Goal: Task Accomplishment & Management: Use online tool/utility

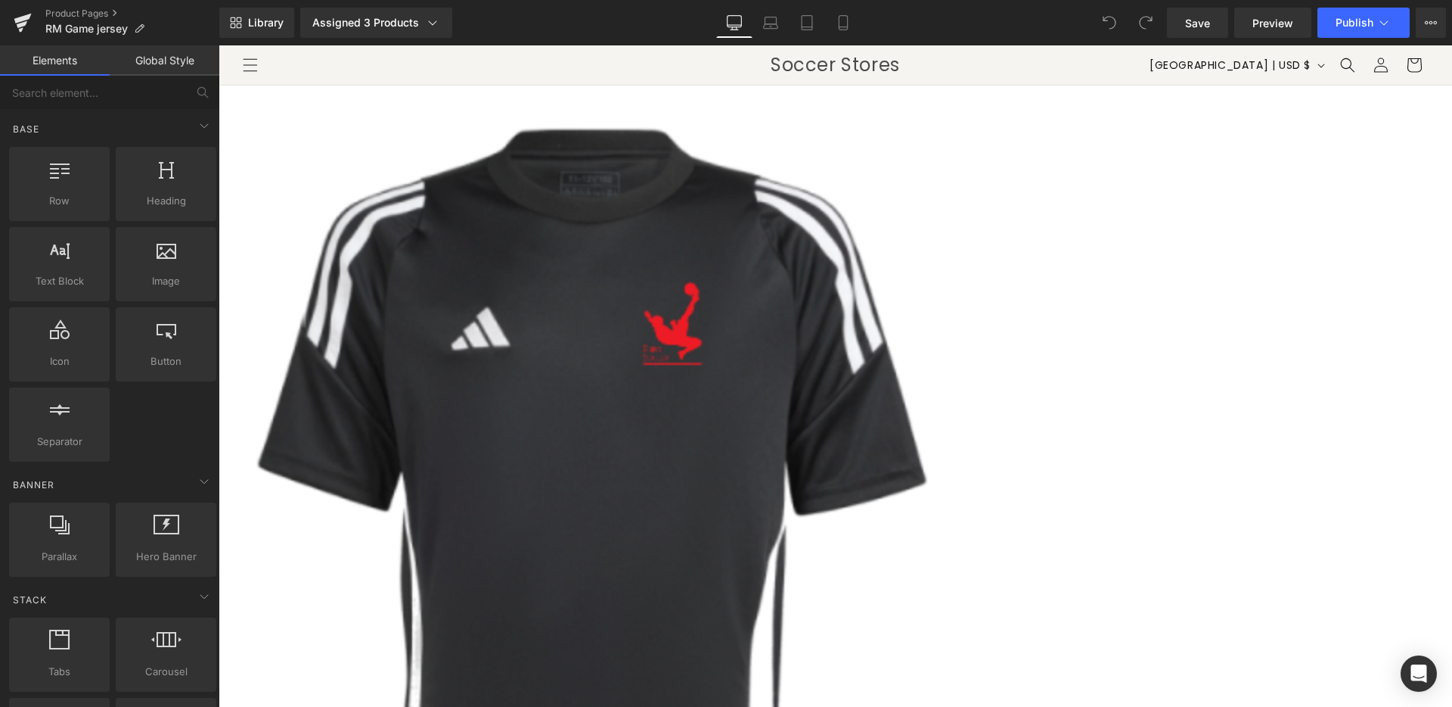
click at [645, 18] on div "Library Assigned 3 Products Product Preview Game Jersey W/EuroSoccer Logo Adida…" at bounding box center [835, 23] width 1233 height 30
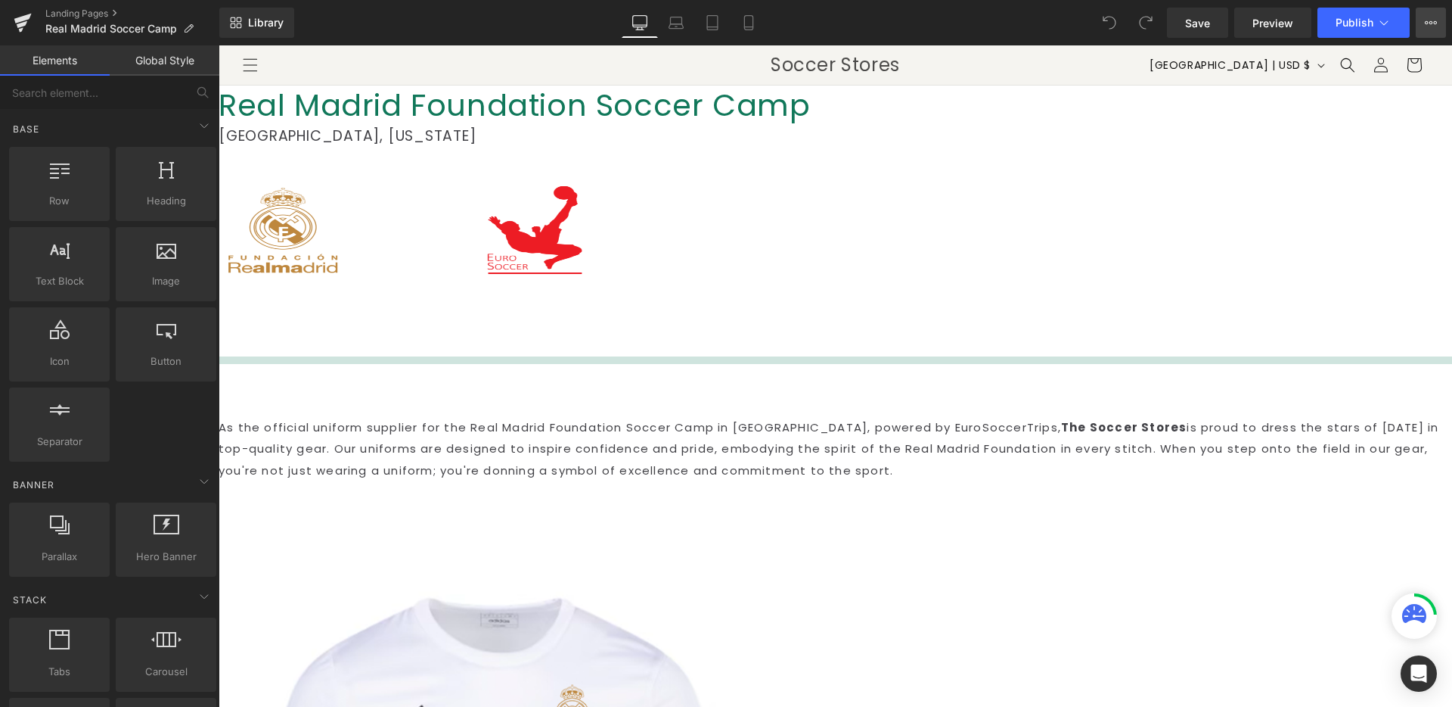
click at [1434, 22] on icon at bounding box center [1431, 23] width 12 height 12
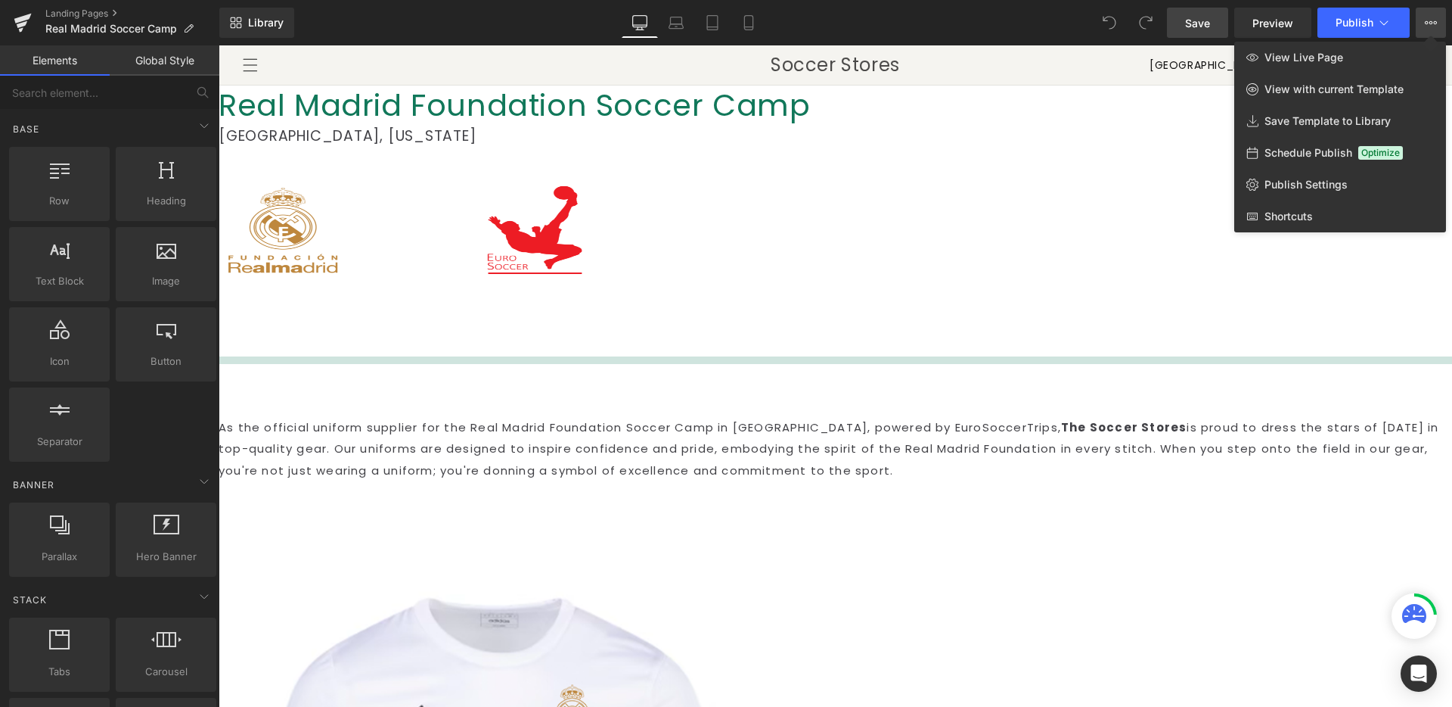
click at [1209, 16] on span "Save" at bounding box center [1197, 23] width 25 height 16
click at [1108, 278] on div at bounding box center [836, 375] width 1234 height 661
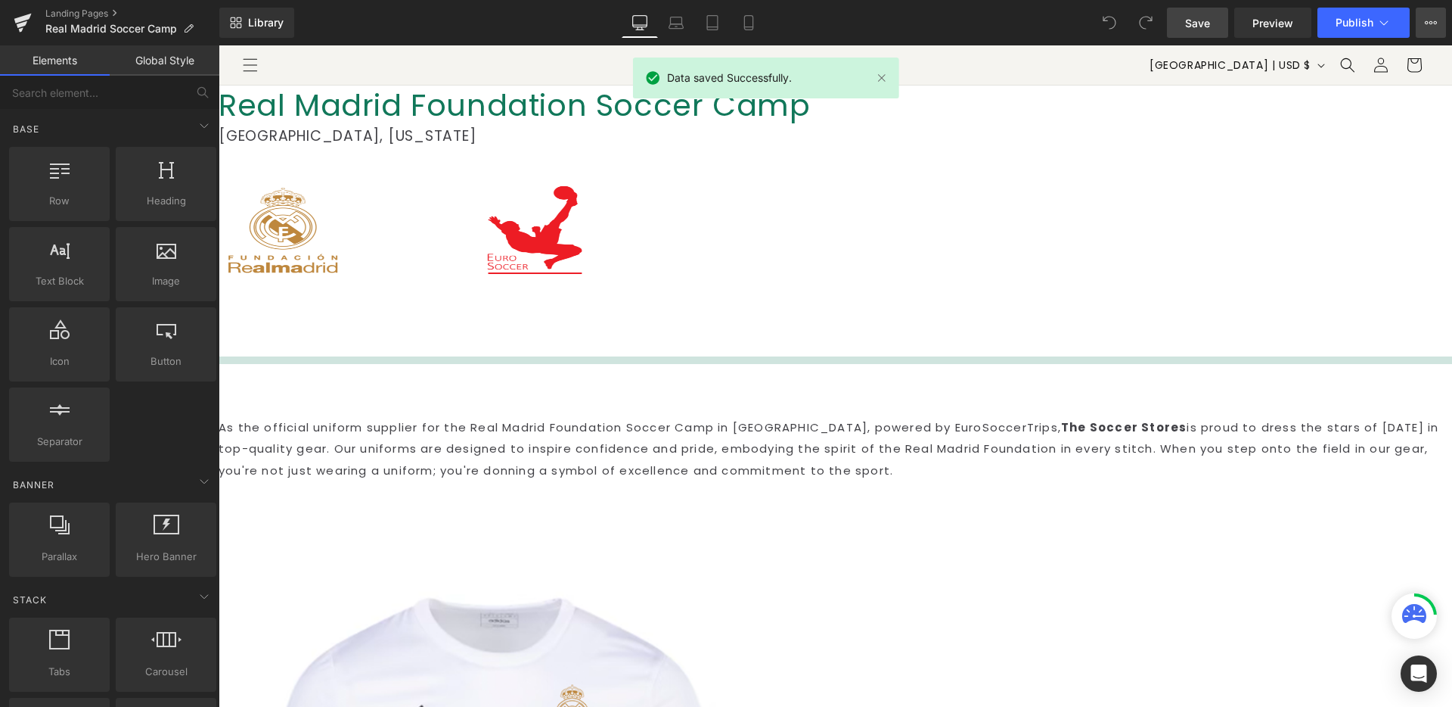
click at [1433, 23] on icon at bounding box center [1431, 23] width 12 height 12
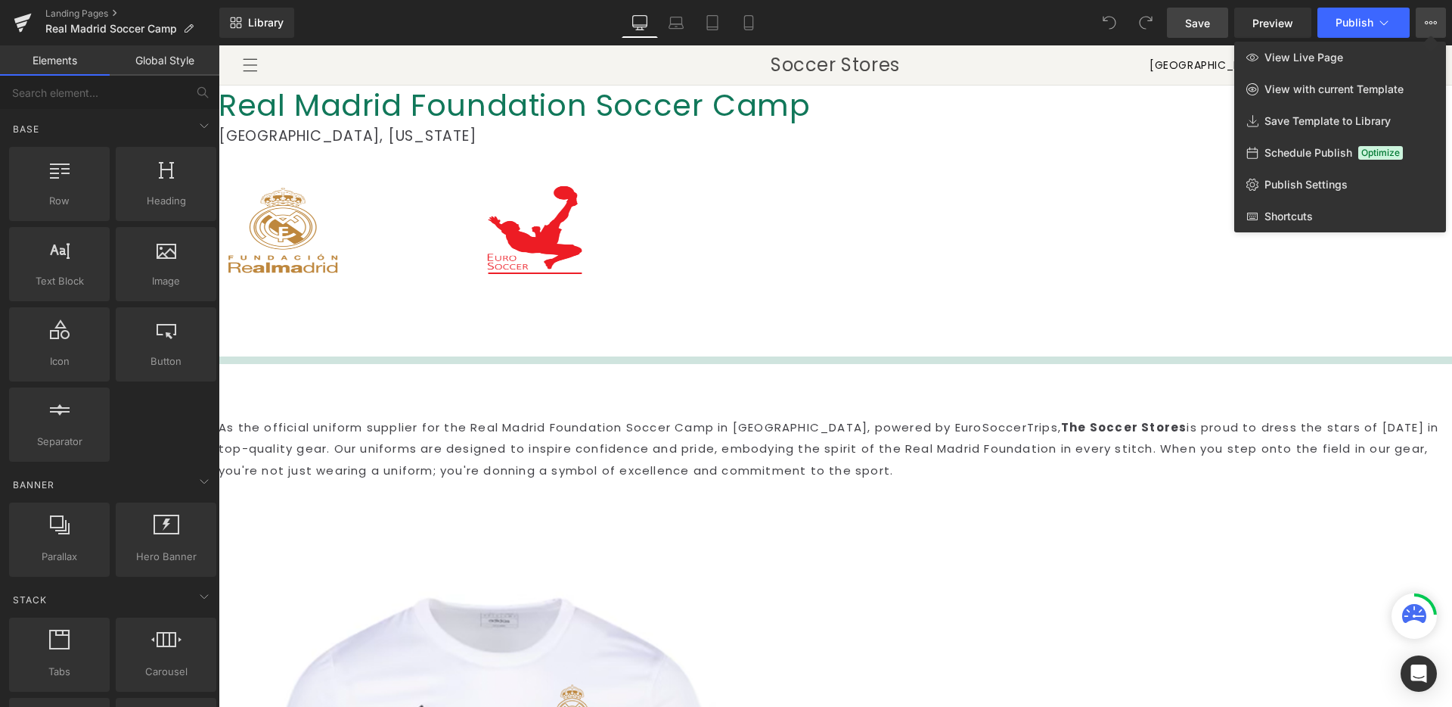
click at [412, 249] on div at bounding box center [836, 375] width 1234 height 661
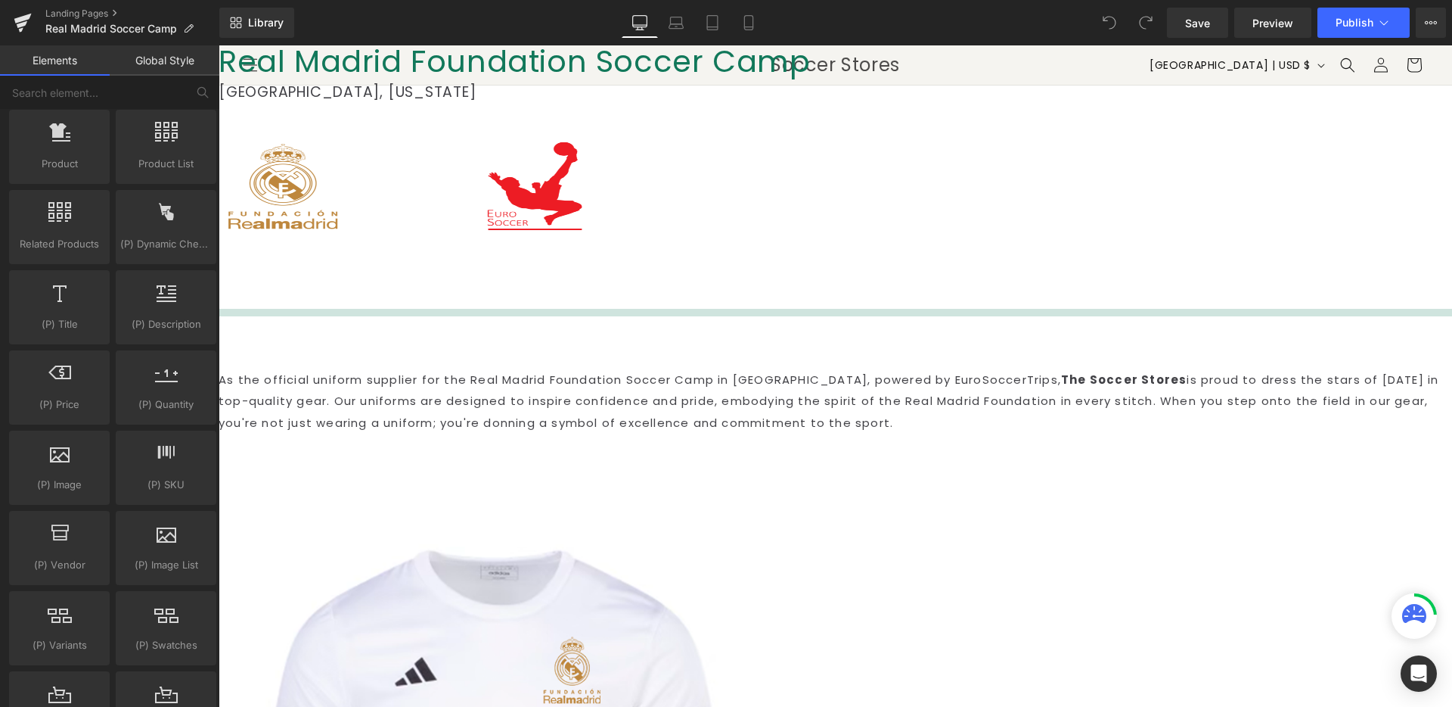
scroll to position [45, 0]
click at [1384, 25] on icon at bounding box center [1384, 22] width 15 height 15
click at [1434, 18] on icon at bounding box center [1431, 23] width 12 height 12
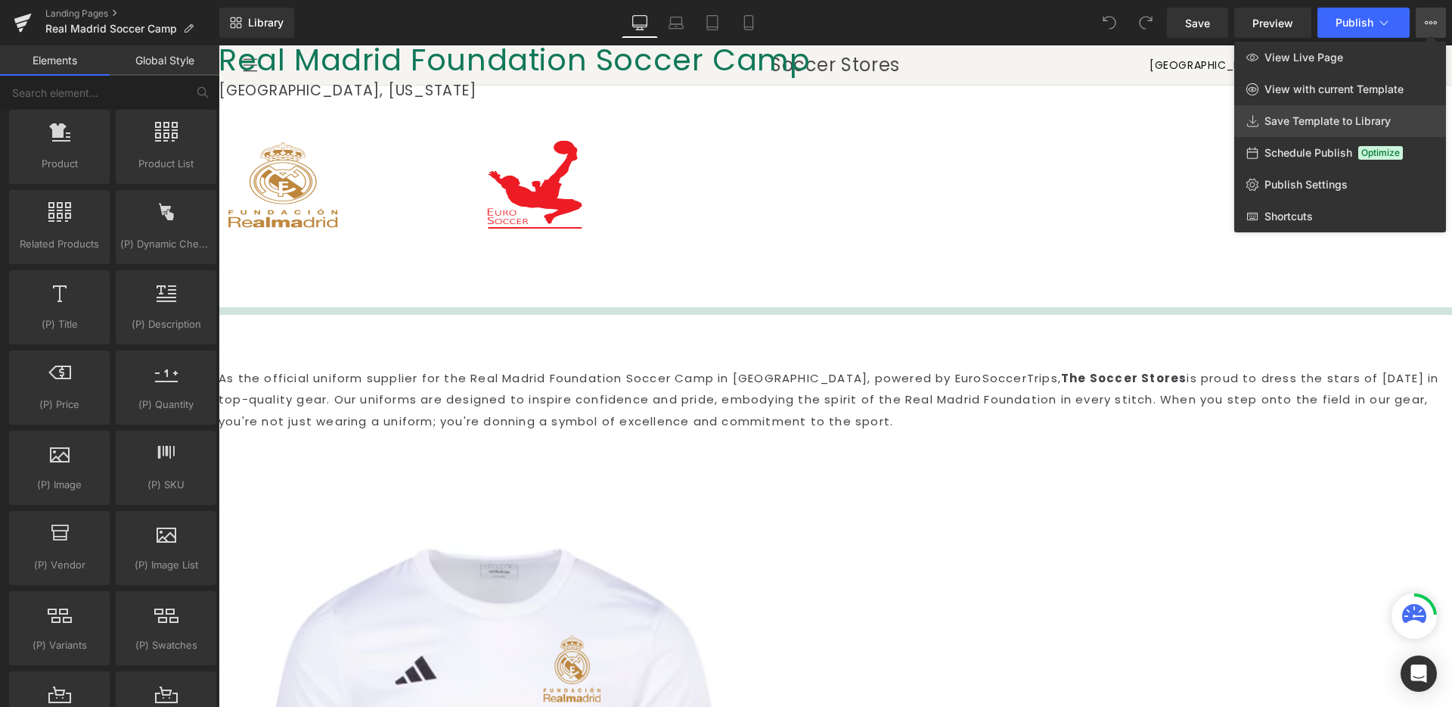
click at [1250, 116] on icon at bounding box center [1253, 121] width 12 height 12
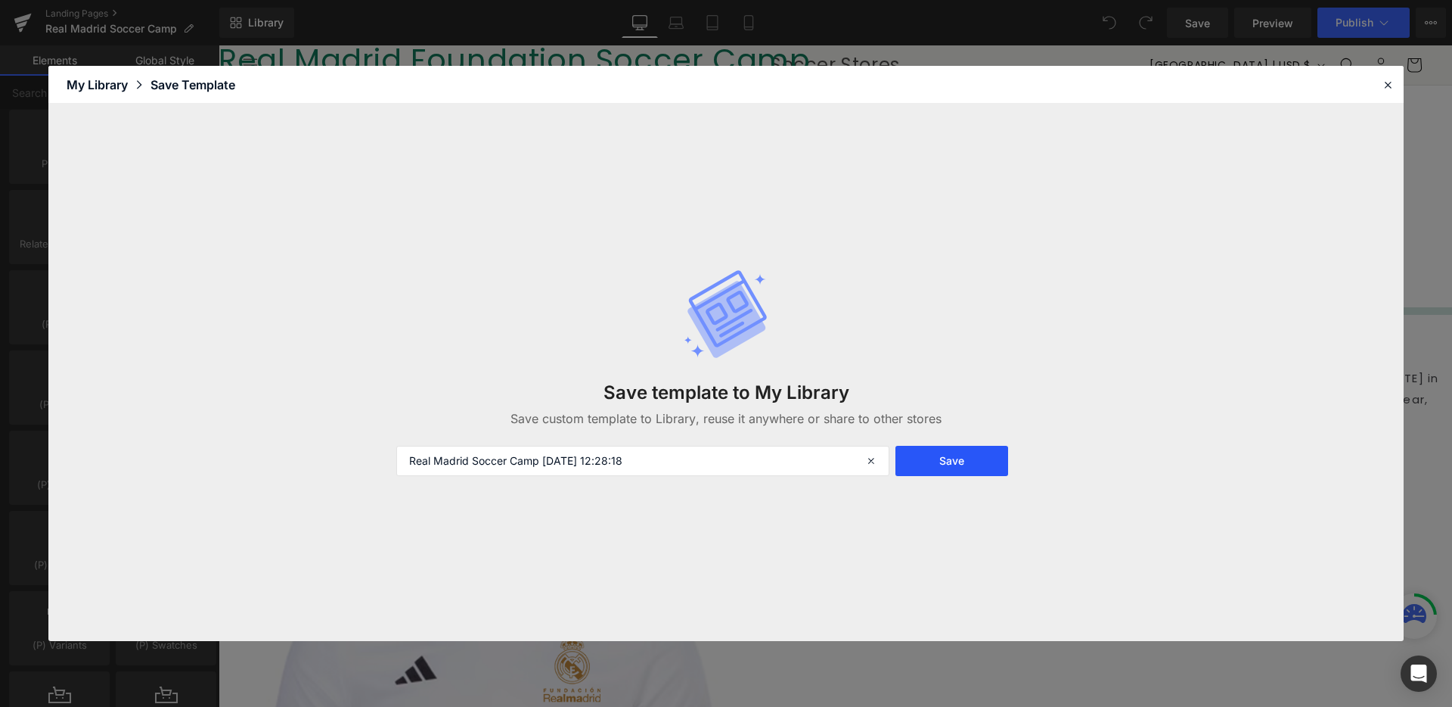
click at [924, 460] on button "Save" at bounding box center [952, 461] width 113 height 30
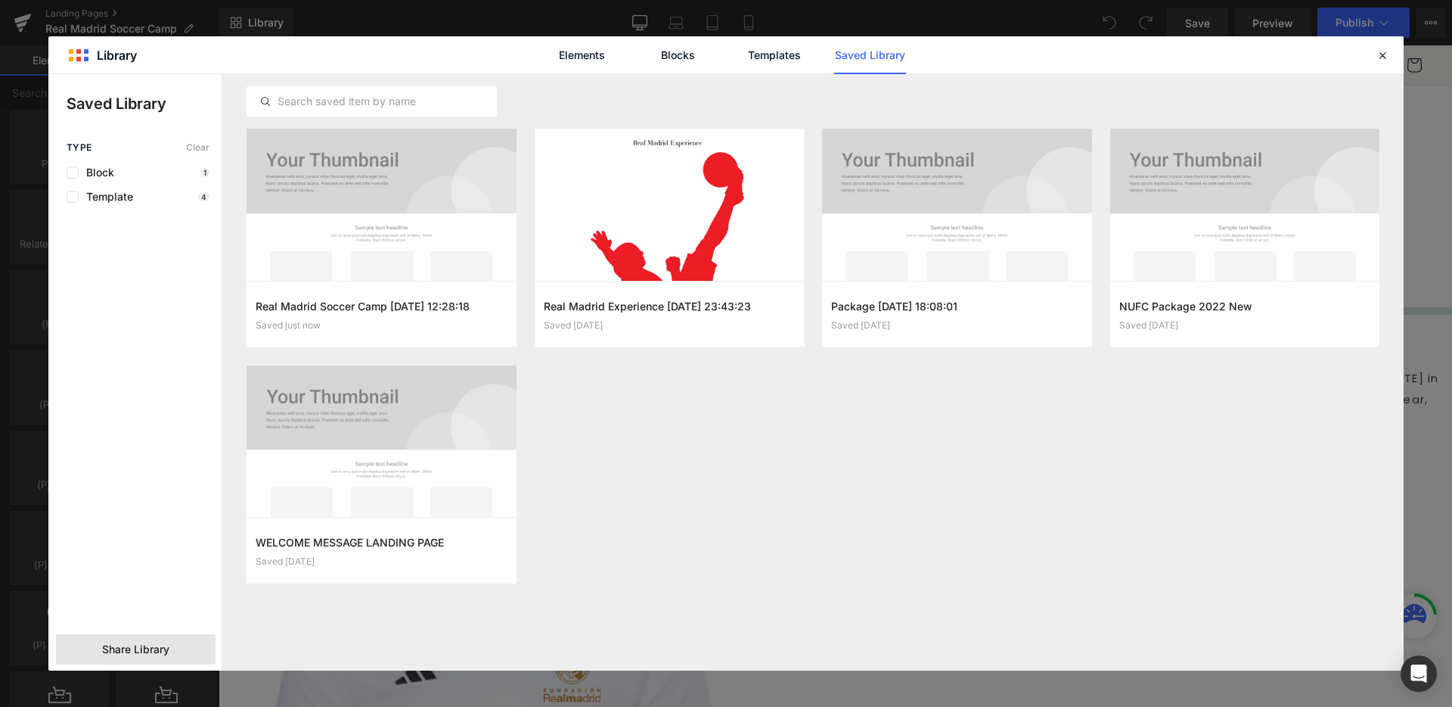
click at [107, 641] on span "Share Library" at bounding box center [135, 648] width 67 height 15
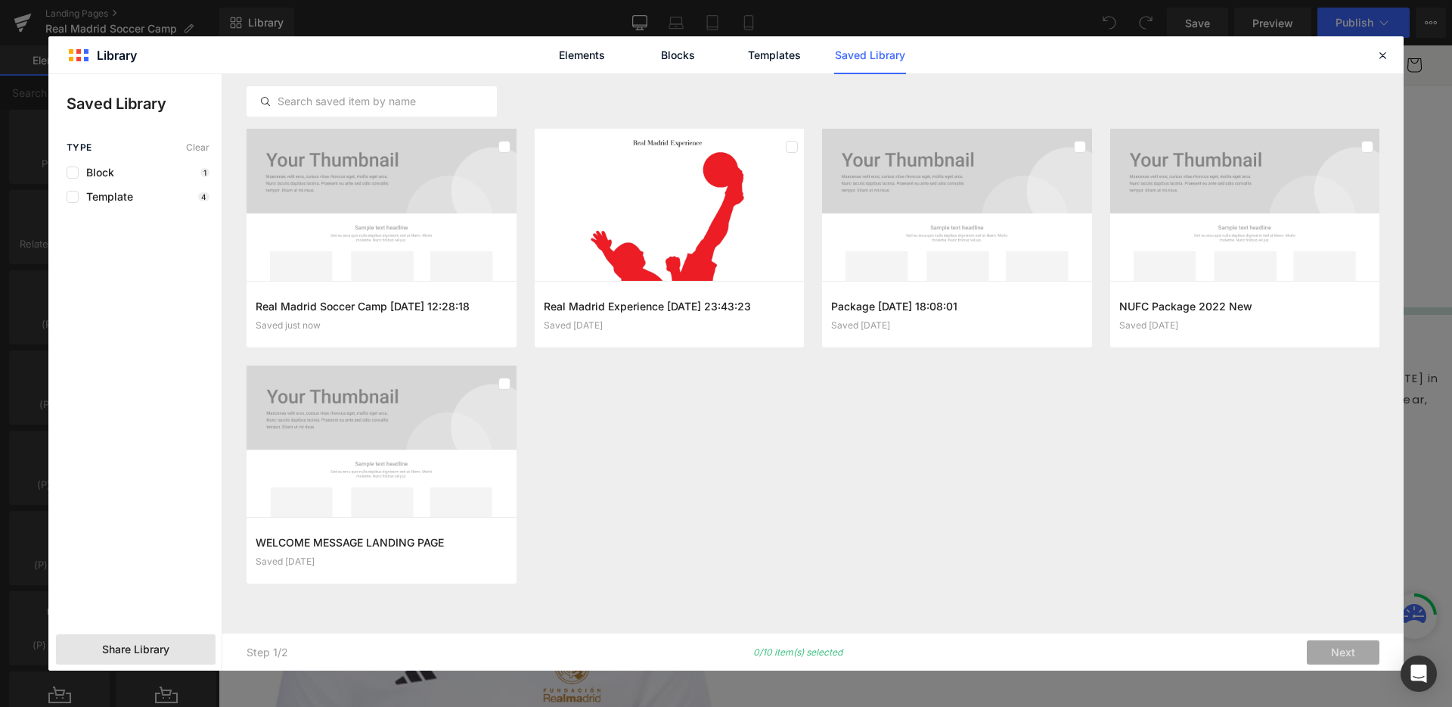
click at [158, 641] on span "Share Library" at bounding box center [135, 648] width 67 height 15
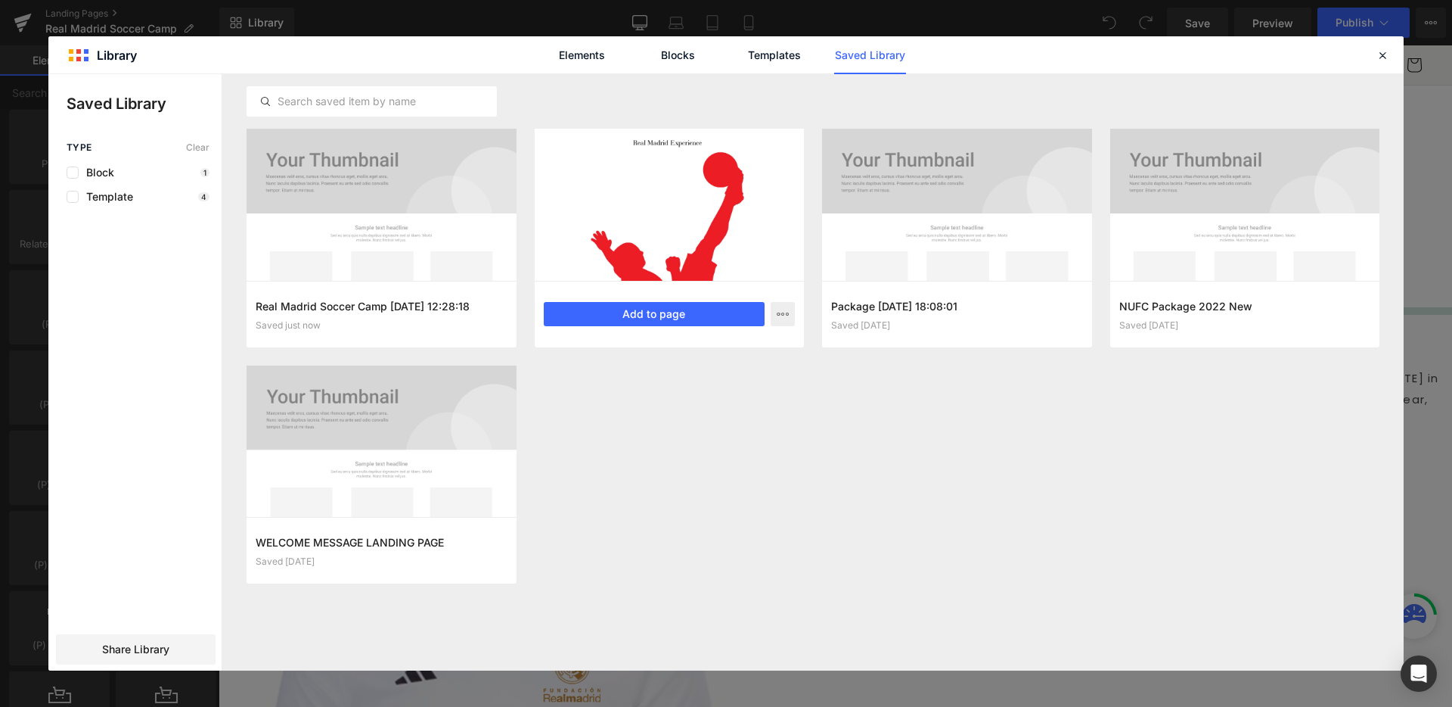
click at [640, 191] on div at bounding box center [670, 205] width 270 height 152
click at [1383, 55] on icon at bounding box center [1383, 55] width 14 height 14
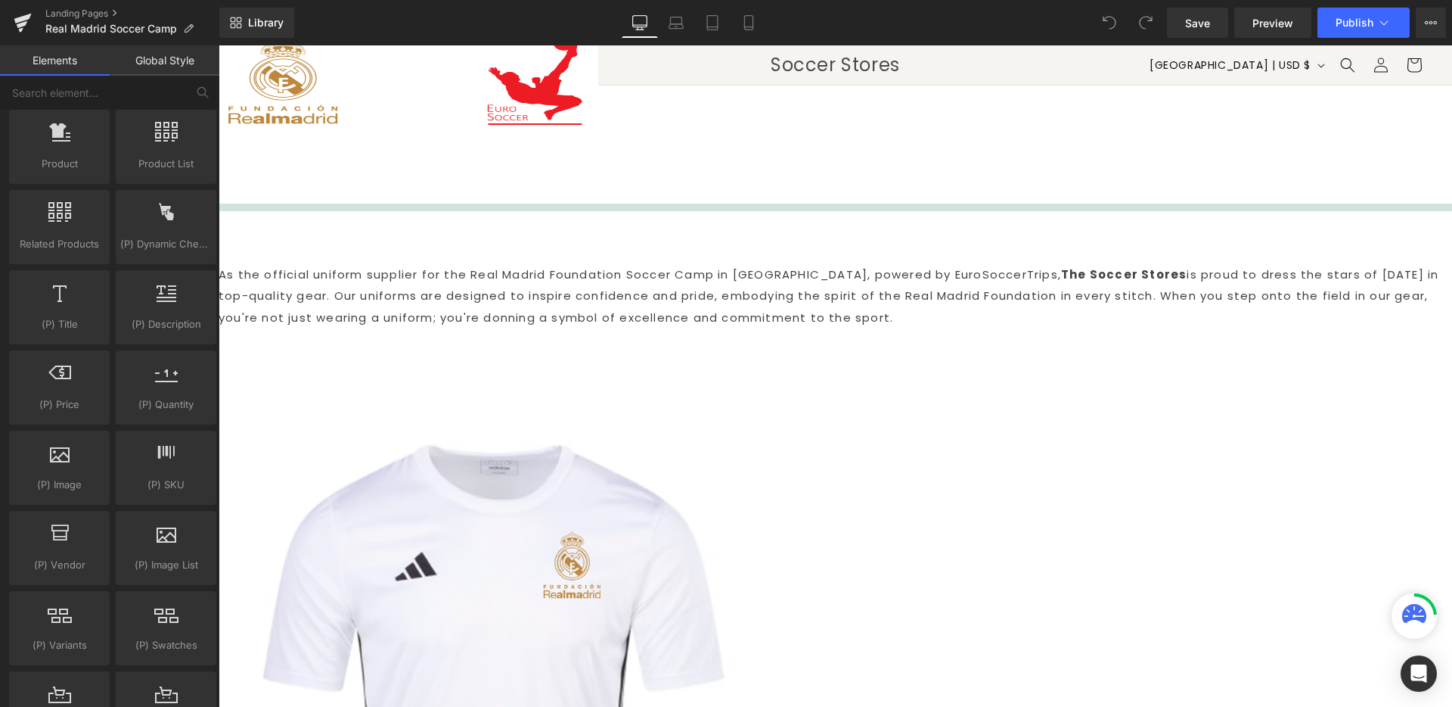
scroll to position [0, 0]
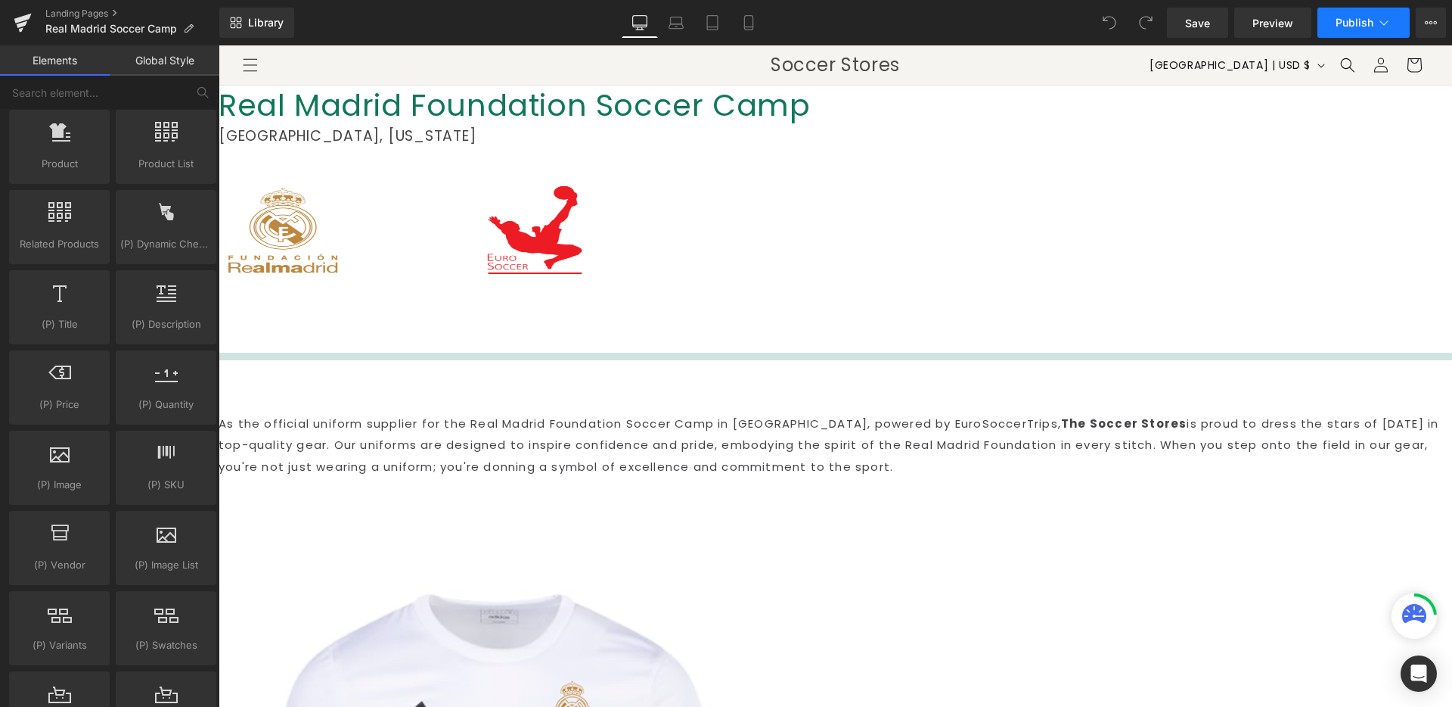
click at [1381, 22] on icon at bounding box center [1385, 22] width 8 height 5
click at [1430, 22] on icon at bounding box center [1431, 23] width 12 height 12
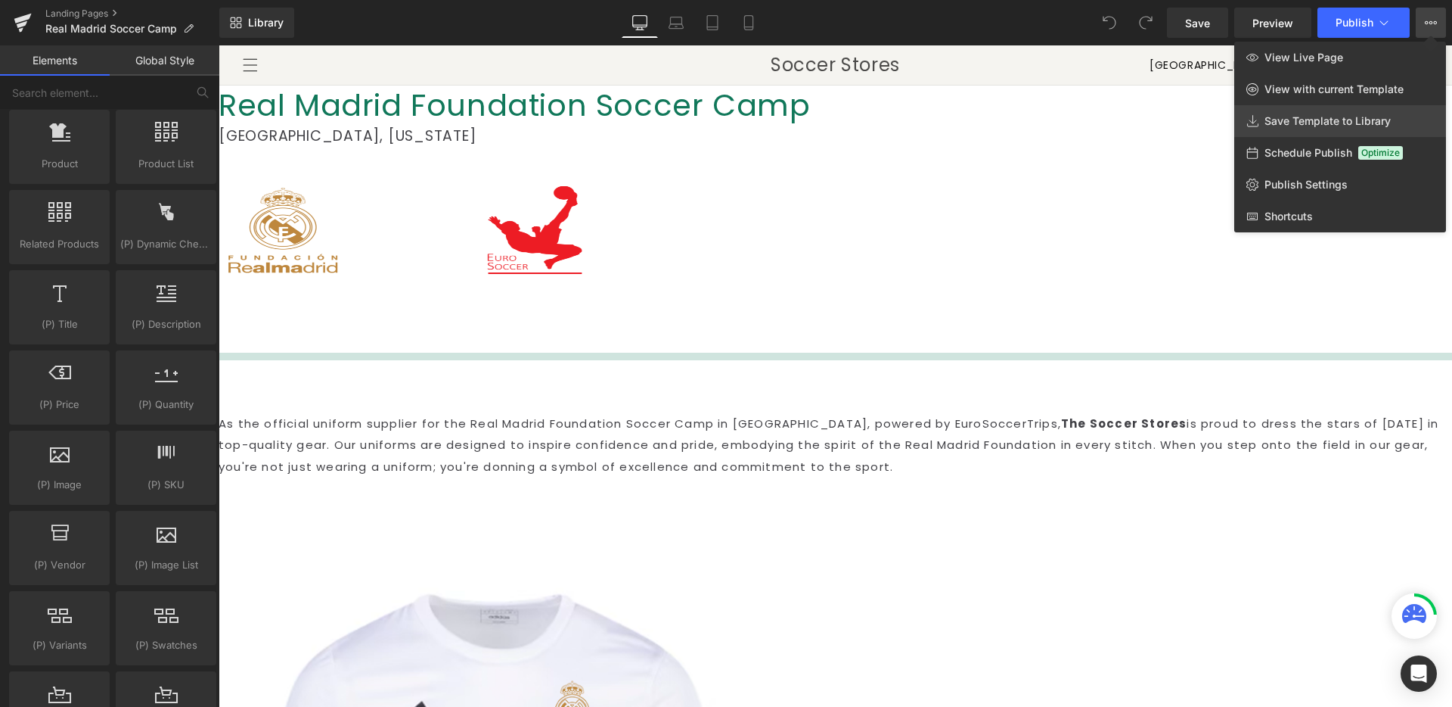
click at [1295, 129] on link "Save Template to Library" at bounding box center [1341, 121] width 212 height 32
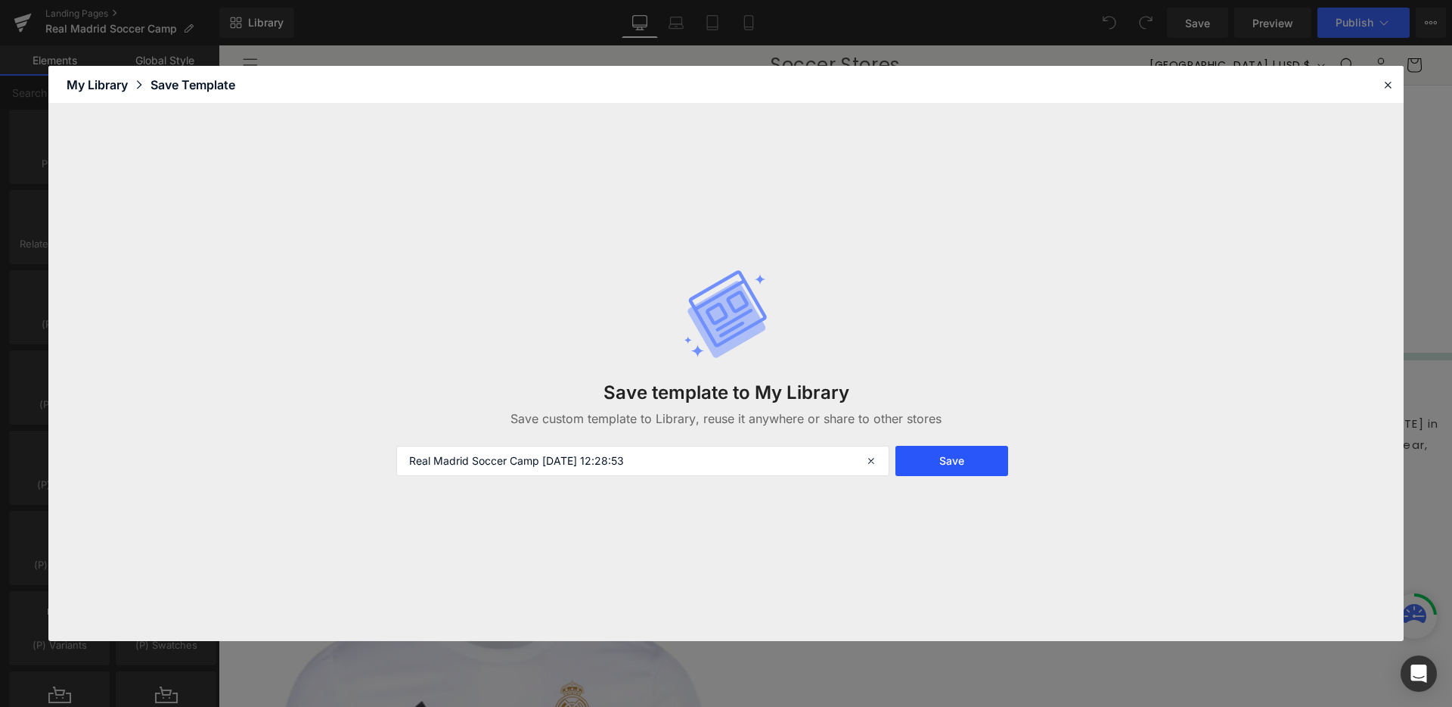
click at [961, 465] on button "Save" at bounding box center [952, 461] width 113 height 30
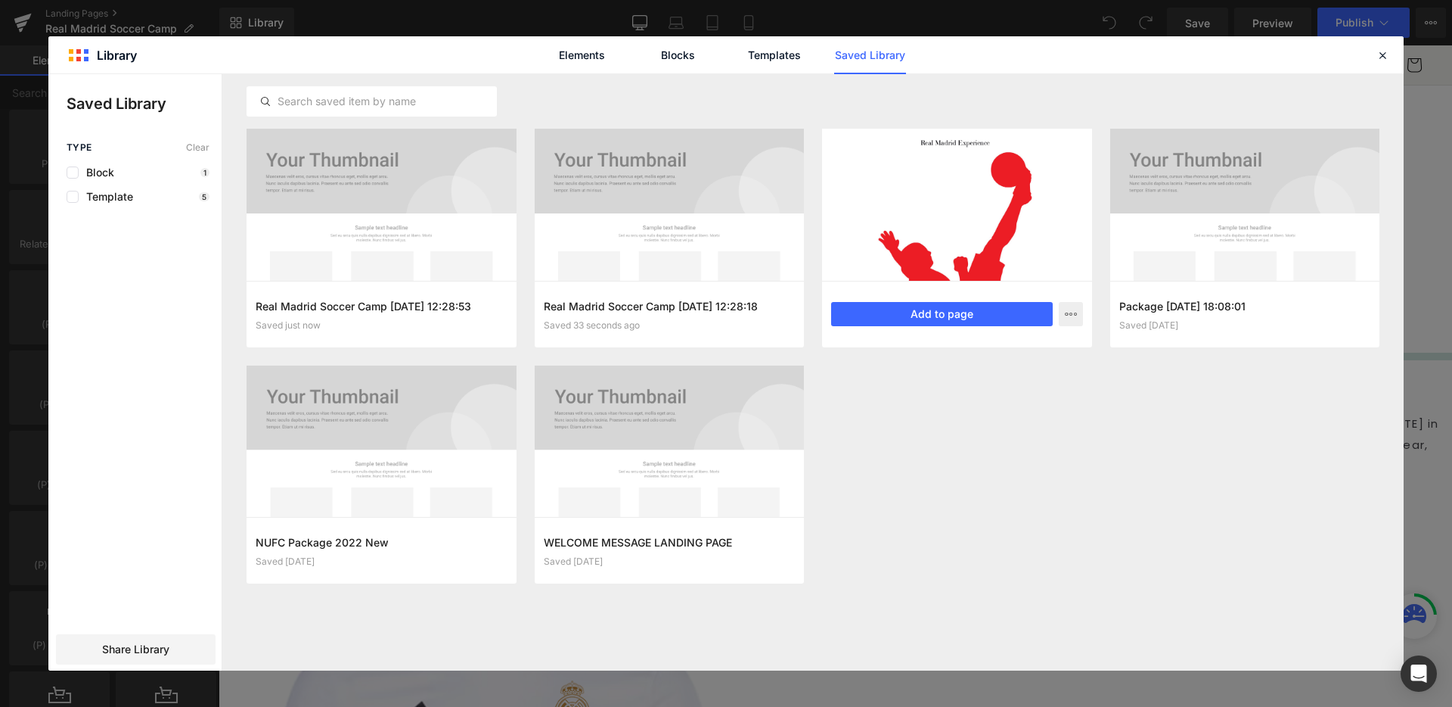
click at [927, 224] on div at bounding box center [957, 205] width 270 height 152
click at [1067, 314] on icon "button" at bounding box center [1071, 314] width 12 height 12
click at [608, 54] on link "Elements" at bounding box center [582, 55] width 72 height 38
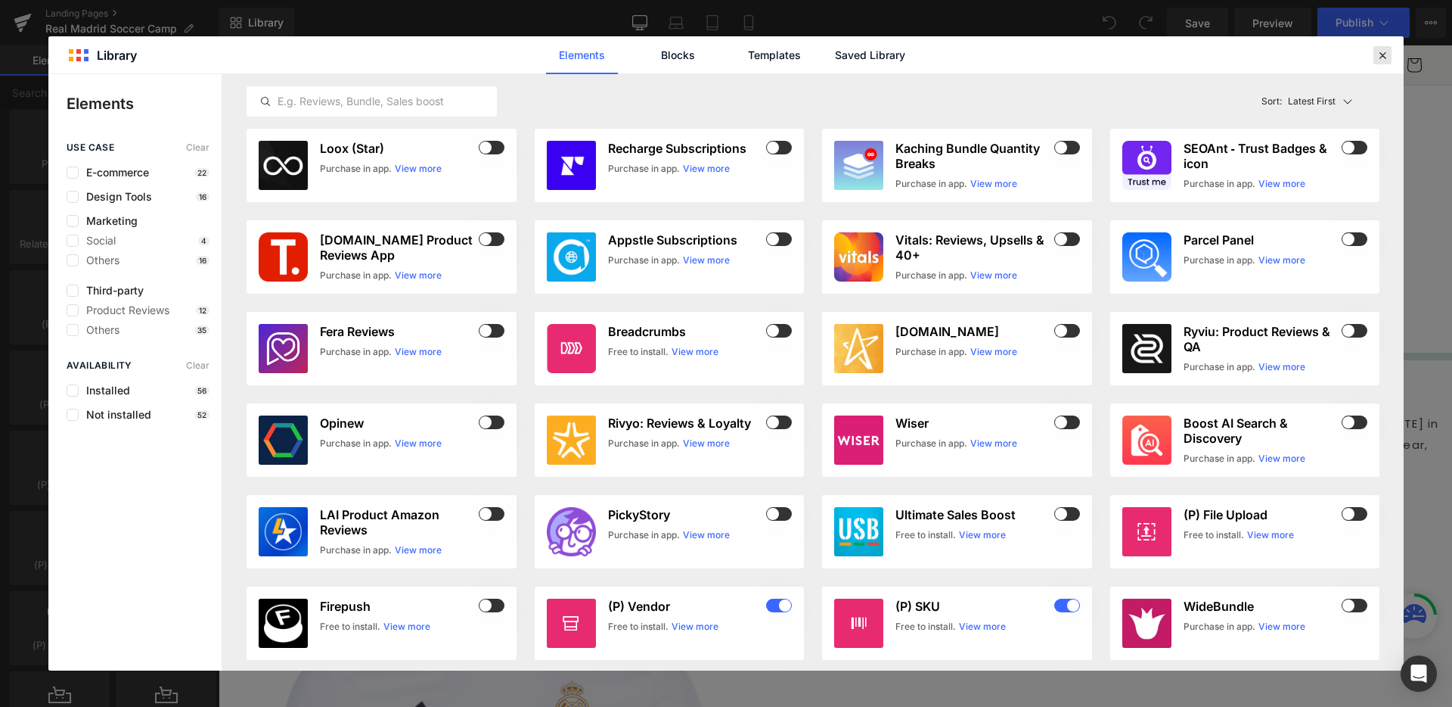
click at [1379, 57] on icon at bounding box center [1383, 55] width 14 height 14
